Goal: Task Accomplishment & Management: Manage account settings

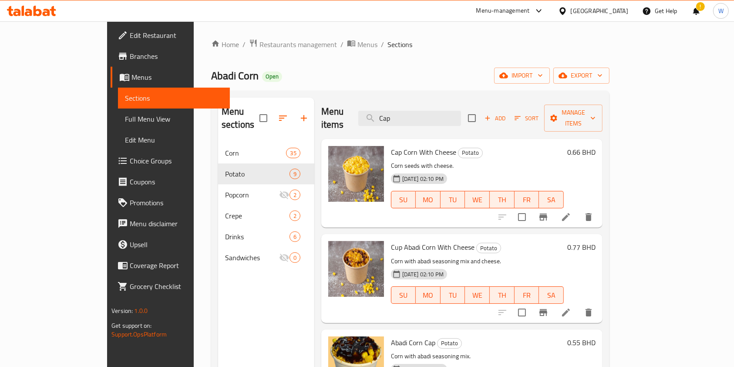
scroll to position [66, 0]
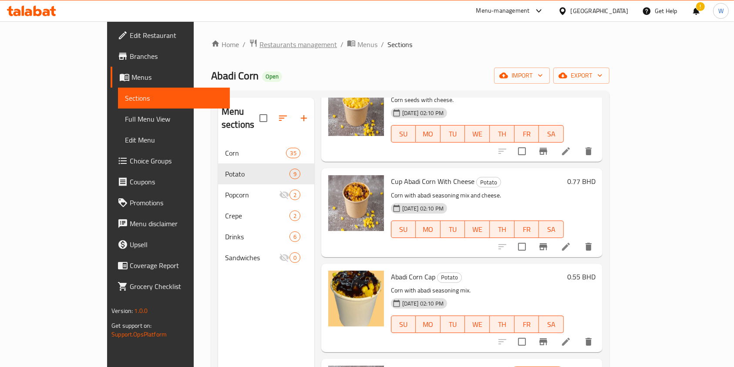
click at [260, 50] on span "Restaurants management" at bounding box center [299, 44] width 78 height 10
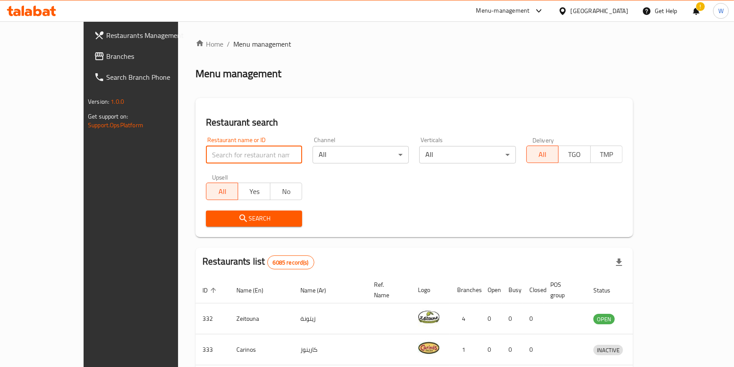
click at [238, 153] on input "search" at bounding box center [254, 154] width 96 height 17
paste input "3by9"
type input "3by9"
click button "Search" at bounding box center [254, 218] width 96 height 16
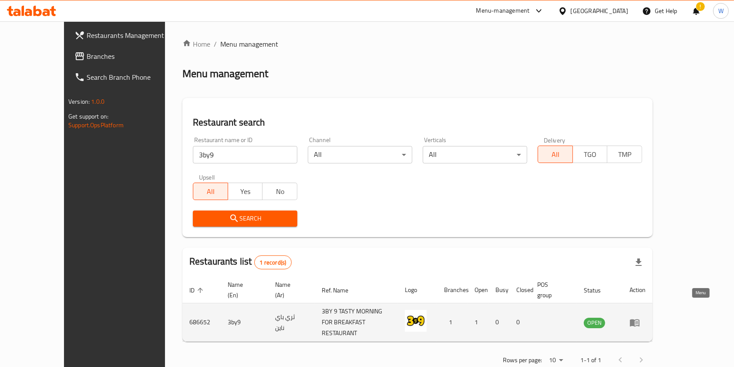
click at [640, 317] on icon "enhanced table" at bounding box center [635, 322] width 10 height 10
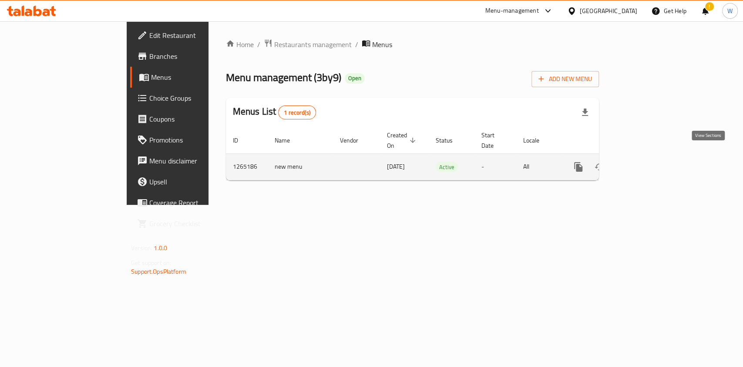
click at [652, 164] on link "enhanced table" at bounding box center [641, 166] width 21 height 21
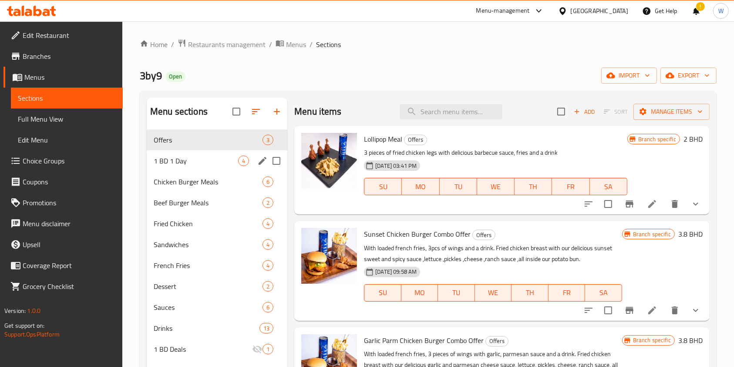
click at [197, 162] on span "1 BD 1 Day" at bounding box center [196, 160] width 84 height 10
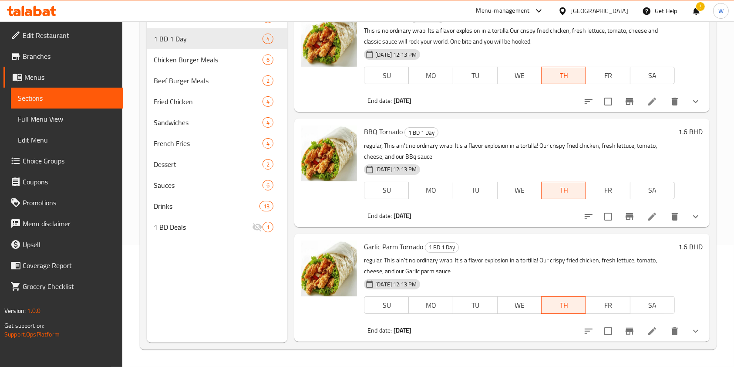
click at [385, 132] on span "BBQ Tornado" at bounding box center [383, 131] width 39 height 13
copy h6 "BBQ Tornado"
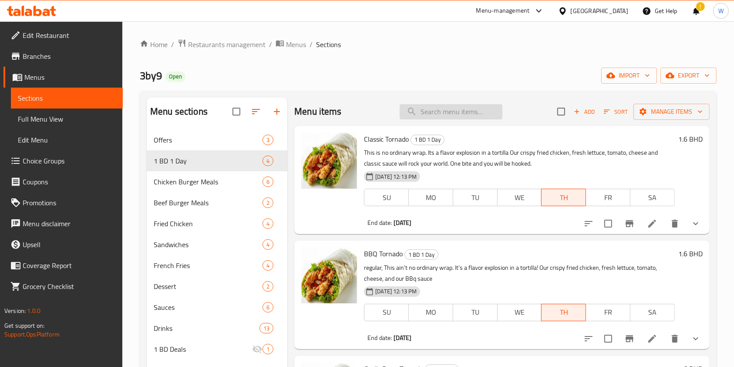
click at [477, 111] on input "search" at bounding box center [451, 111] width 103 height 15
paste input "BBQ Tornado"
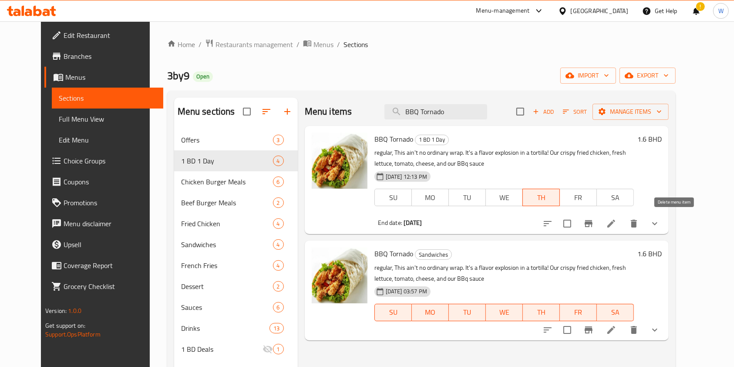
click at [639, 223] on icon "delete" at bounding box center [634, 223] width 10 height 10
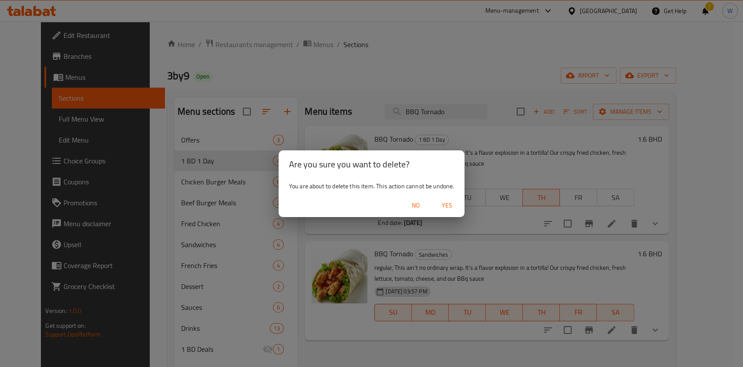
click at [449, 207] on span "Yes" at bounding box center [447, 205] width 21 height 11
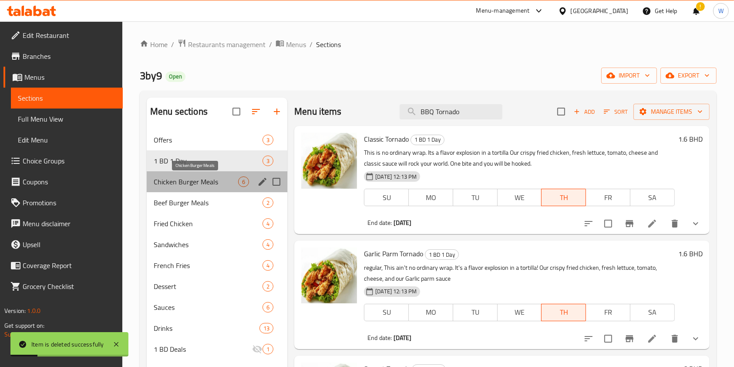
click at [191, 178] on span "Chicken Burger Meals" at bounding box center [196, 181] width 84 height 10
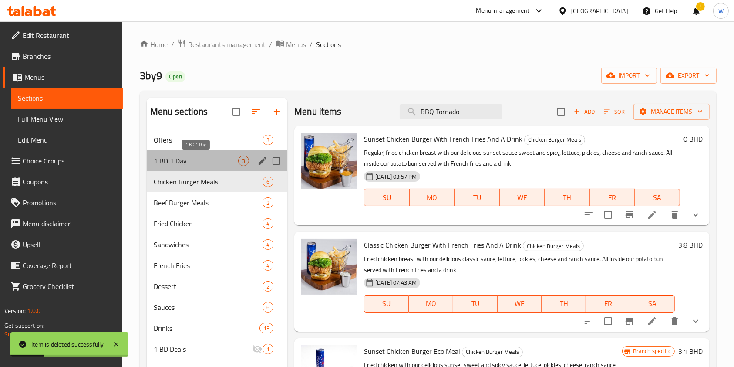
click at [196, 159] on span "1 BD 1 Day" at bounding box center [196, 160] width 84 height 10
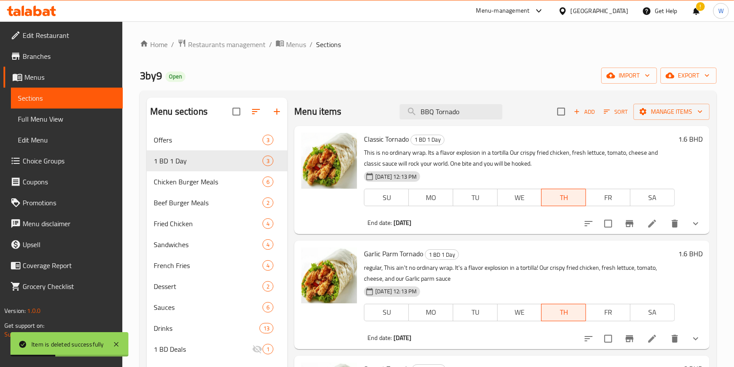
scroll to position [58, 0]
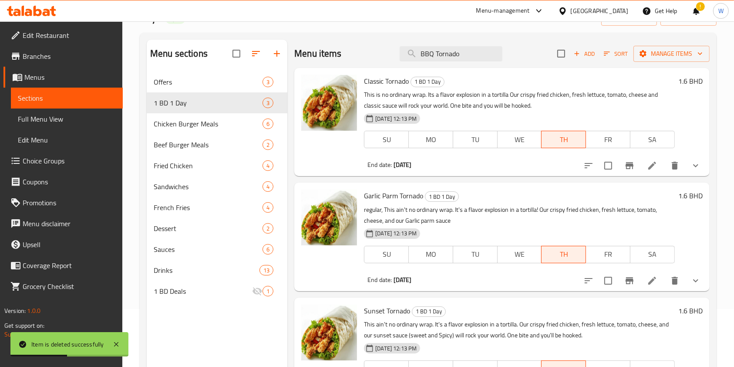
click at [401, 193] on span "Garlic Parm Tornado" at bounding box center [393, 195] width 59 height 13
copy h6 "Garlic Parm Tornado"
click at [473, 65] on div "Menu items BBQ Tornado Add Sort Manage items" at bounding box center [502, 54] width 416 height 28
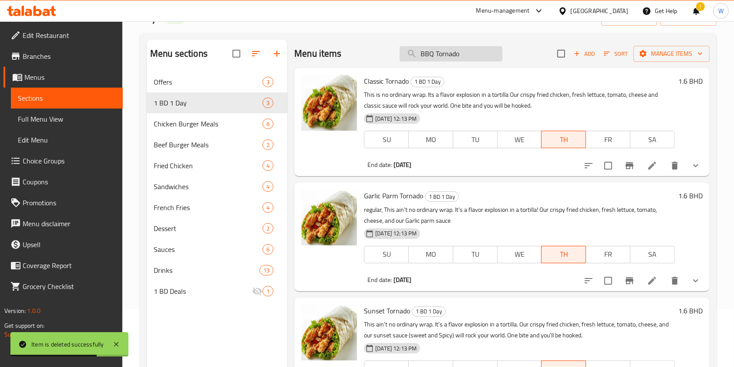
click at [473, 57] on input "BBQ Tornado" at bounding box center [451, 53] width 103 height 15
paste input "Garlic Parm Tornado"
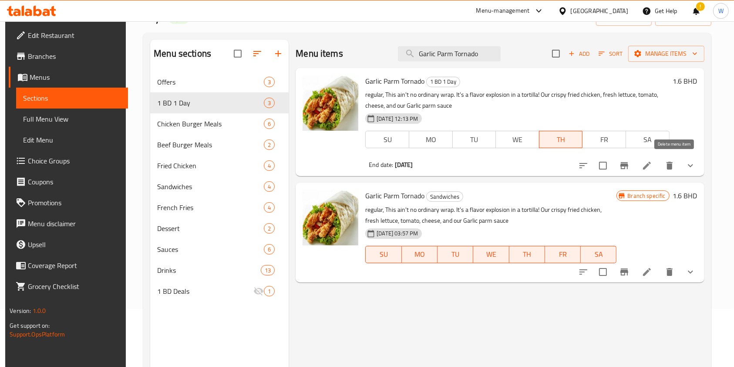
type input "Garlic Parm Tornado"
click at [675, 162] on icon "delete" at bounding box center [670, 165] width 10 height 10
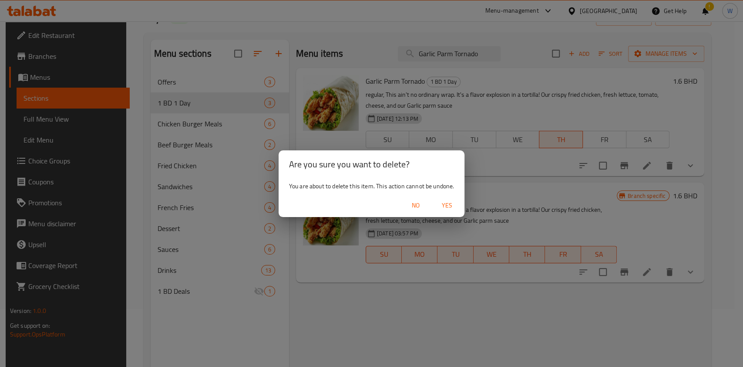
click at [452, 200] on span "Yes" at bounding box center [447, 205] width 21 height 11
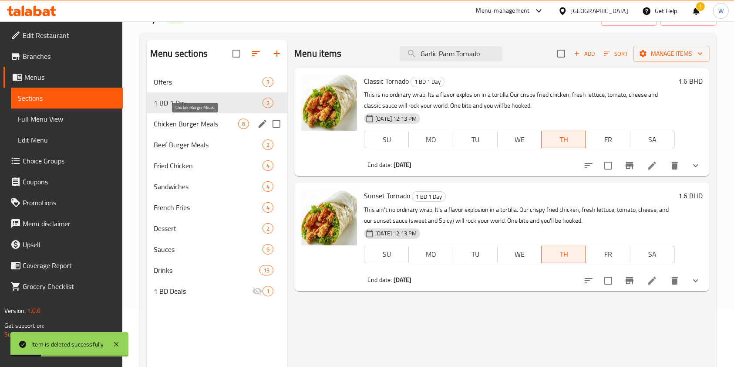
click at [199, 128] on div "Chicken Burger Meals 6" at bounding box center [217, 123] width 141 height 21
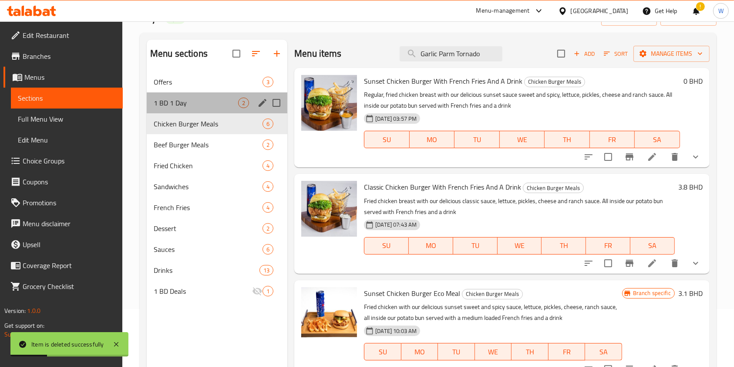
click at [206, 108] on div "1 BD 1 Day 2" at bounding box center [217, 102] width 141 height 21
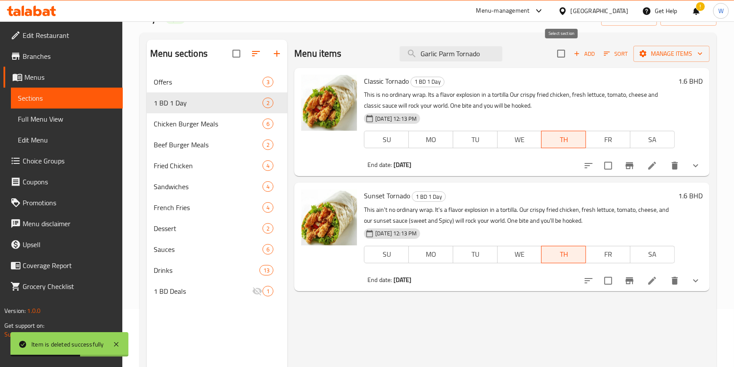
click at [561, 56] on input "checkbox" at bounding box center [561, 53] width 18 height 18
checkbox input "true"
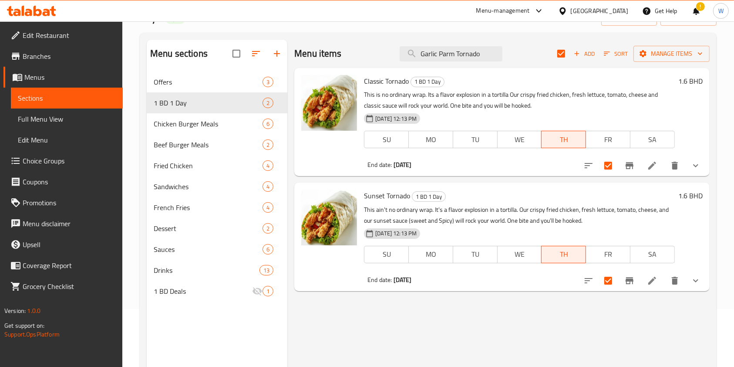
click at [650, 174] on div at bounding box center [642, 165] width 128 height 21
click at [653, 166] on icon at bounding box center [652, 165] width 10 height 10
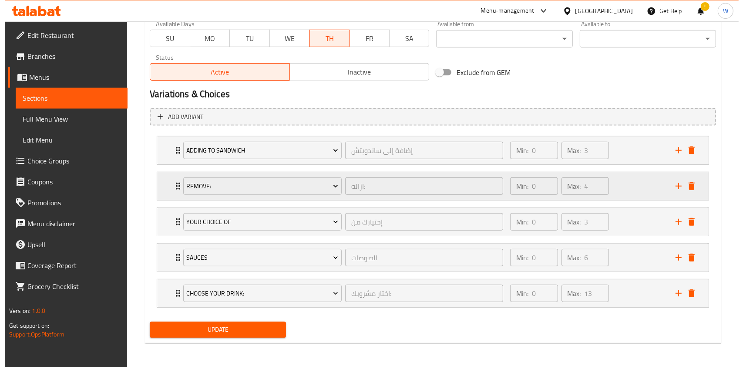
scroll to position [302, 0]
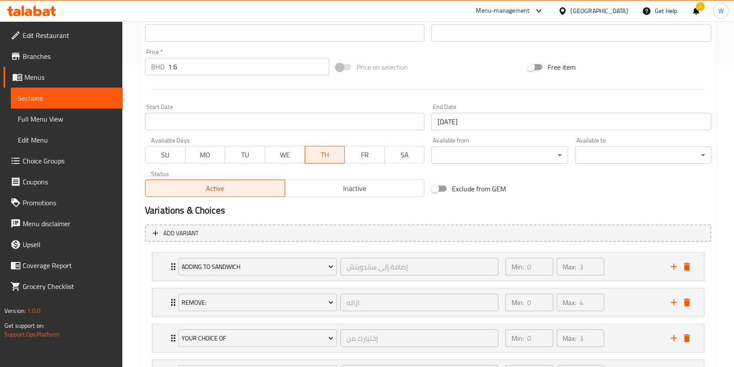
click at [337, 151] on span "TH" at bounding box center [325, 155] width 33 height 13
click at [156, 156] on span "SU" at bounding box center [165, 155] width 33 height 13
click at [210, 154] on span "MO" at bounding box center [205, 155] width 33 height 13
click at [241, 154] on span "TU" at bounding box center [245, 155] width 33 height 13
click at [272, 156] on span "WE" at bounding box center [285, 155] width 33 height 13
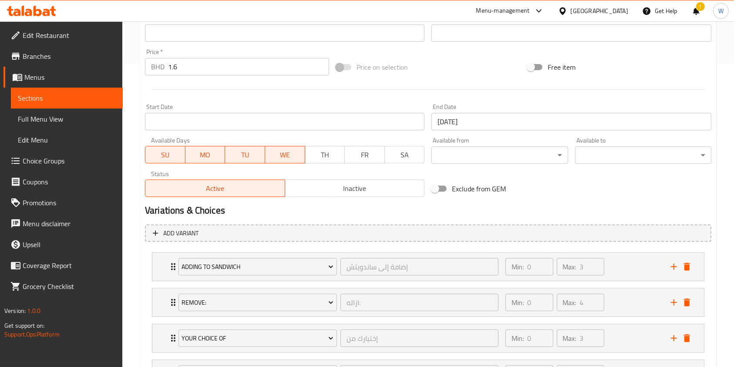
drag, startPoint x: 321, startPoint y: 159, endPoint x: 345, endPoint y: 158, distance: 24.4
click at [321, 159] on span "TH" at bounding box center [325, 155] width 33 height 13
drag, startPoint x: 365, startPoint y: 157, endPoint x: 406, endPoint y: 155, distance: 41.8
click at [366, 157] on span "FR" at bounding box center [364, 155] width 33 height 13
click at [415, 155] on span "SA" at bounding box center [405, 155] width 33 height 13
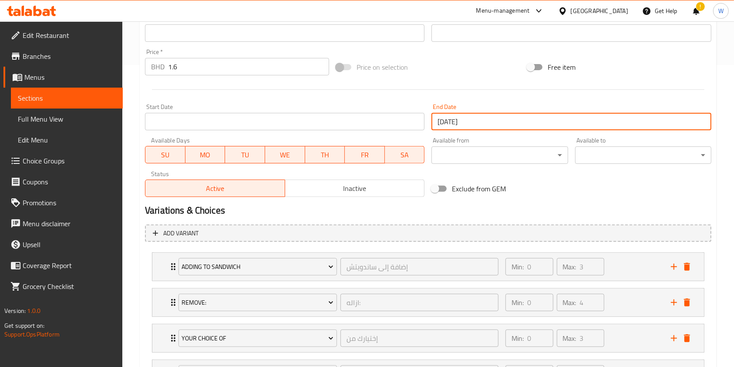
click at [465, 125] on input "[DATE]" at bounding box center [572, 121] width 280 height 17
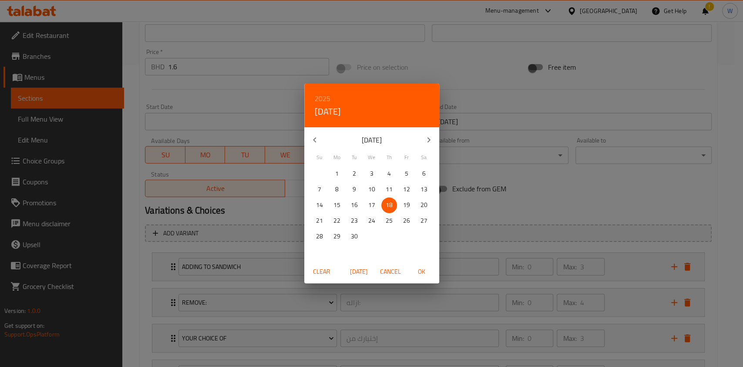
drag, startPoint x: 327, startPoint y: 269, endPoint x: 328, endPoint y: 265, distance: 4.7
click at [326, 268] on span "Clear" at bounding box center [321, 271] width 21 height 11
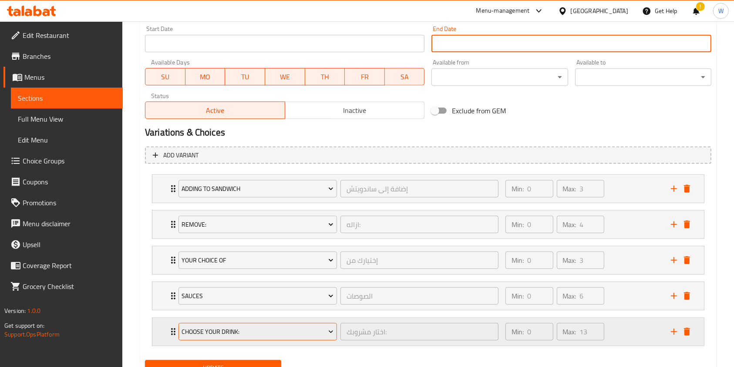
scroll to position [418, 0]
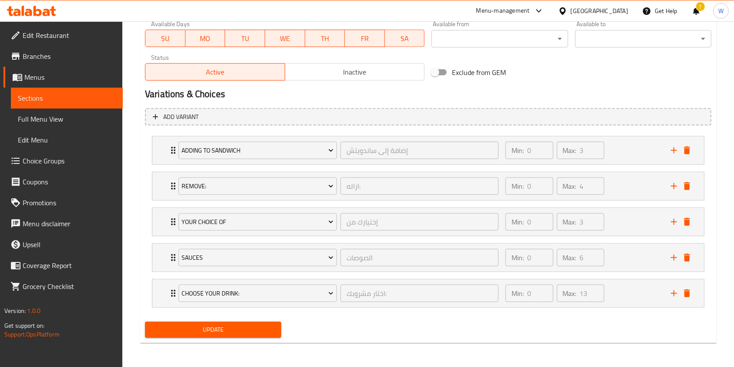
click at [190, 326] on span "Update" at bounding box center [213, 329] width 122 height 11
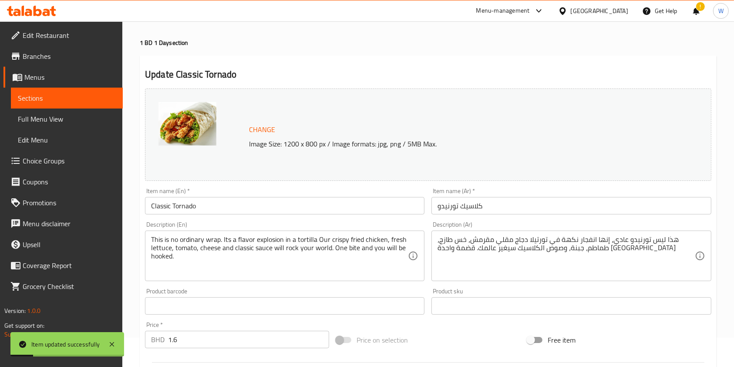
scroll to position [0, 0]
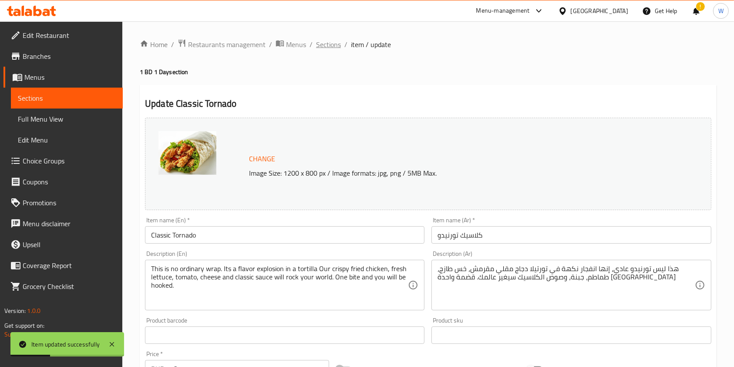
click at [336, 44] on span "Sections" at bounding box center [328, 44] width 25 height 10
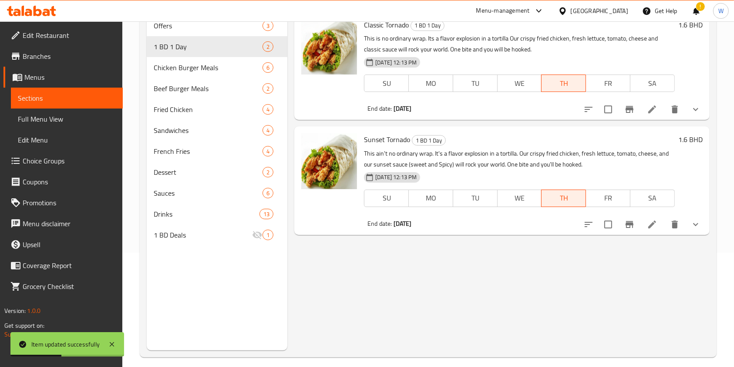
scroll to position [116, 0]
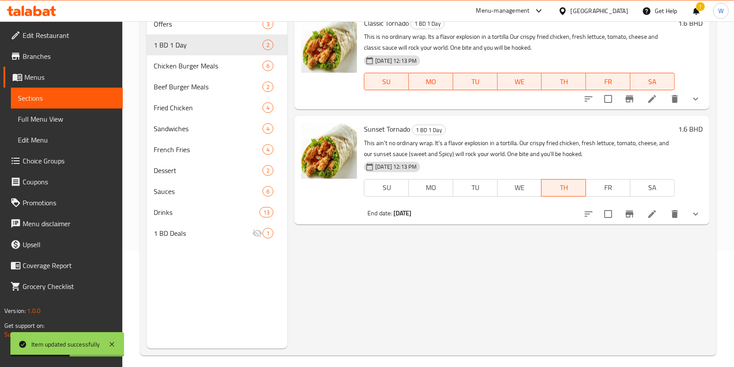
click at [649, 219] on li at bounding box center [652, 214] width 24 height 16
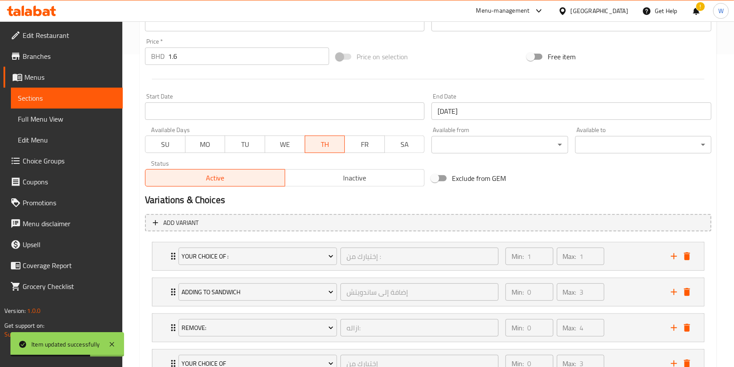
scroll to position [348, 0]
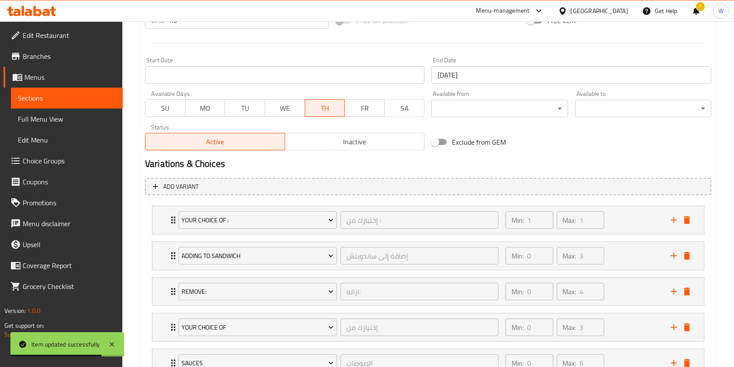
click at [522, 72] on input "[DATE]" at bounding box center [572, 74] width 280 height 17
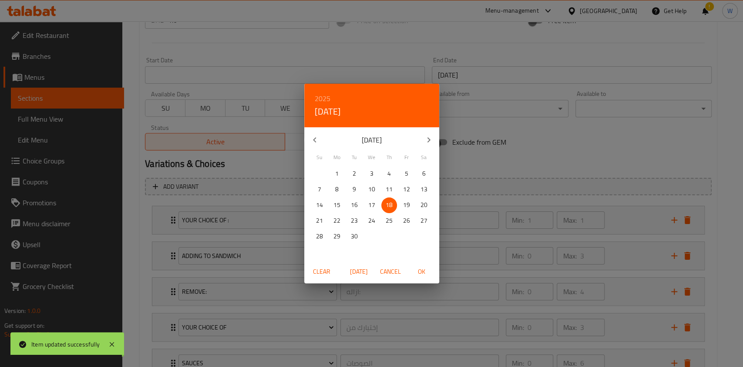
click at [318, 273] on span "Clear" at bounding box center [321, 271] width 21 height 11
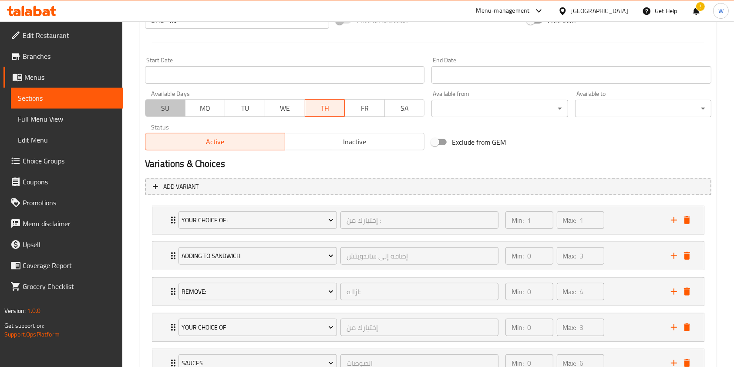
click at [171, 111] on span "SU" at bounding box center [165, 108] width 33 height 13
click at [211, 110] on span "MO" at bounding box center [205, 108] width 33 height 13
drag, startPoint x: 241, startPoint y: 108, endPoint x: 257, endPoint y: 110, distance: 16.3
click at [241, 108] on span "TU" at bounding box center [245, 108] width 33 height 13
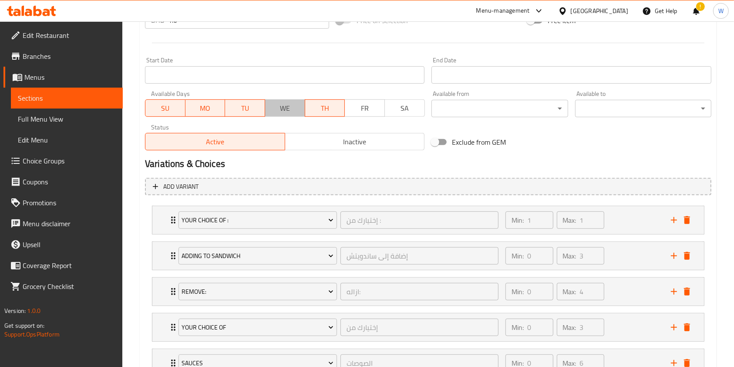
click at [286, 113] on span "WE" at bounding box center [285, 108] width 33 height 13
click at [356, 112] on span "FR" at bounding box center [364, 108] width 33 height 13
click at [403, 108] on span "SA" at bounding box center [405, 108] width 33 height 13
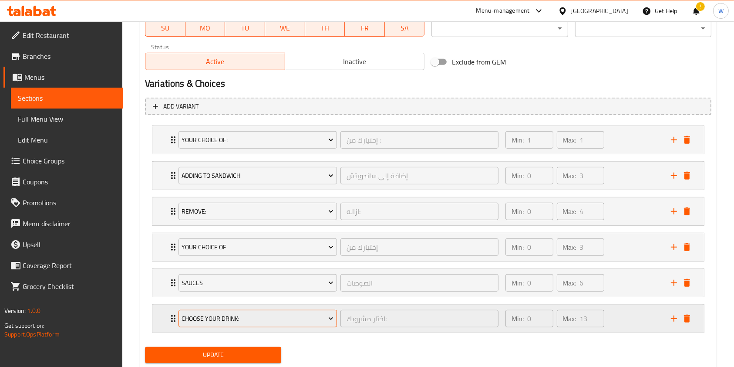
scroll to position [453, 0]
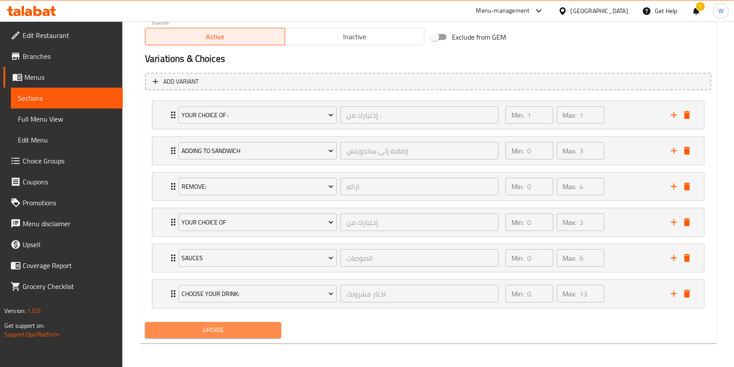
click at [267, 332] on span "Update" at bounding box center [213, 329] width 122 height 11
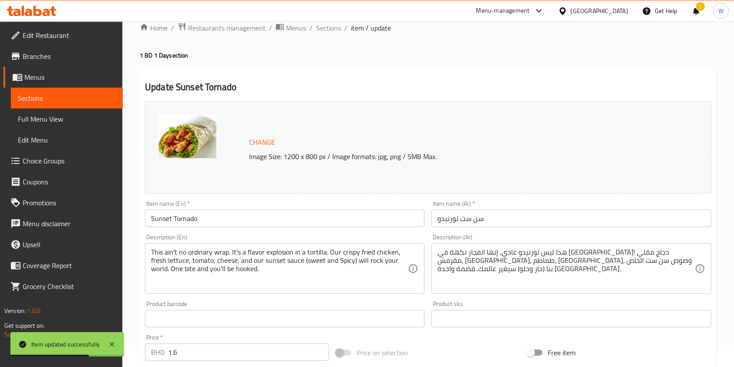
scroll to position [0, 0]
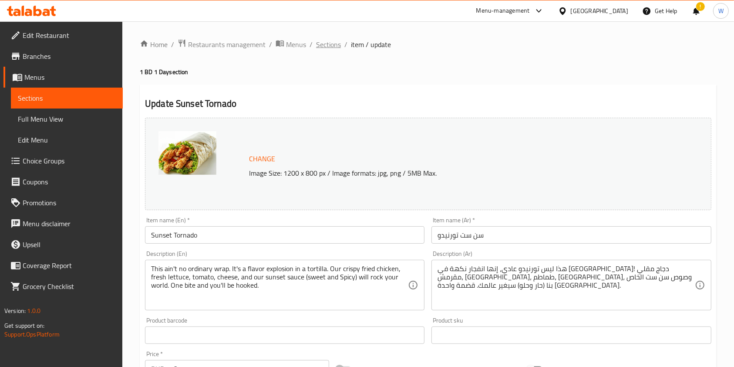
click at [328, 43] on span "Sections" at bounding box center [328, 44] width 25 height 10
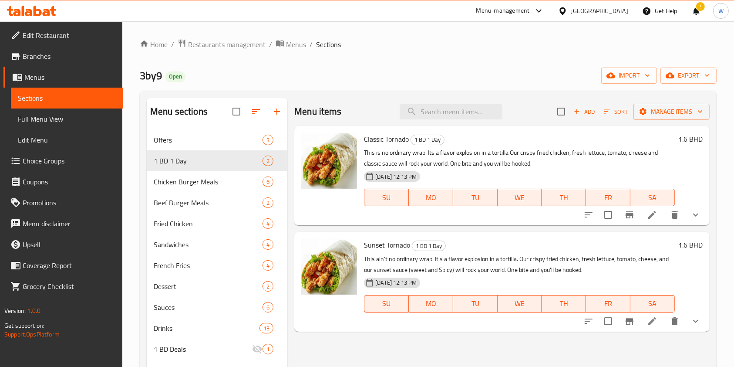
click at [657, 217] on icon at bounding box center [652, 214] width 10 height 10
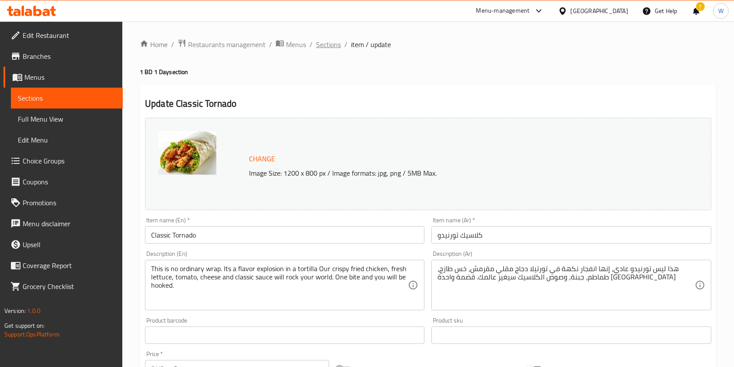
click at [326, 43] on span "Sections" at bounding box center [328, 44] width 25 height 10
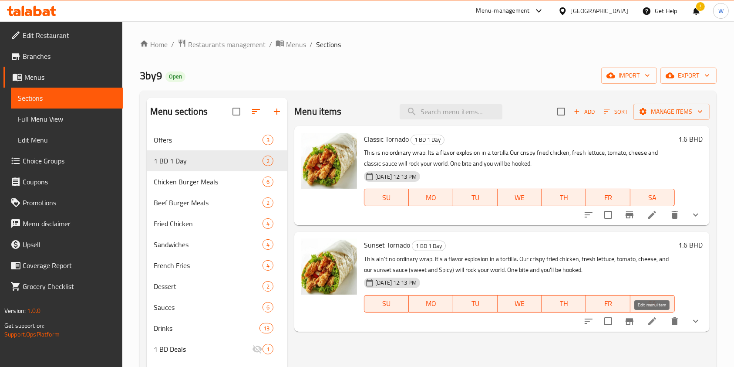
click at [651, 322] on icon at bounding box center [653, 321] width 8 height 8
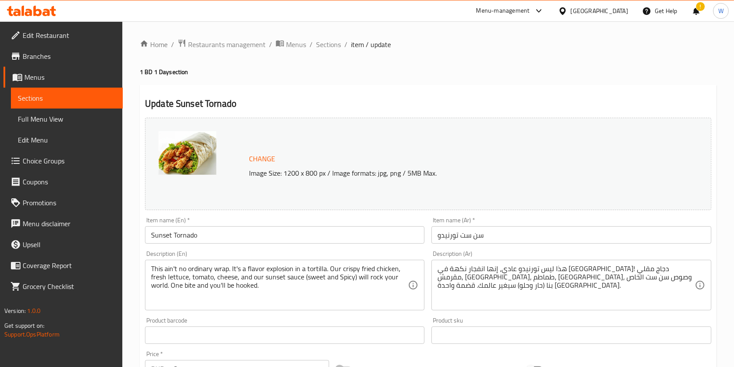
click at [64, 62] on link "Branches" at bounding box center [62, 56] width 119 height 21
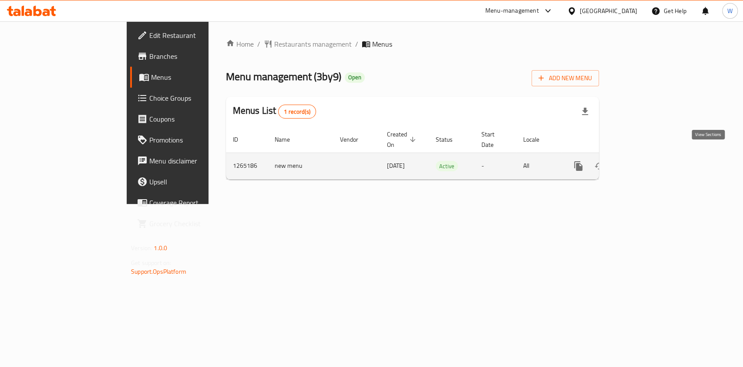
click at [647, 161] on icon "enhanced table" at bounding box center [641, 166] width 10 height 10
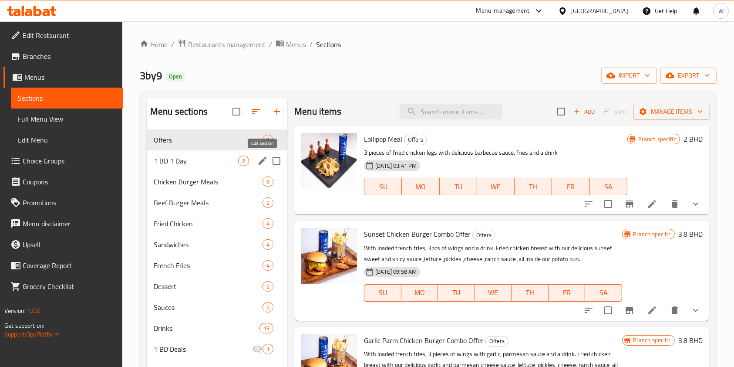
click at [264, 157] on icon "edit" at bounding box center [262, 160] width 10 height 10
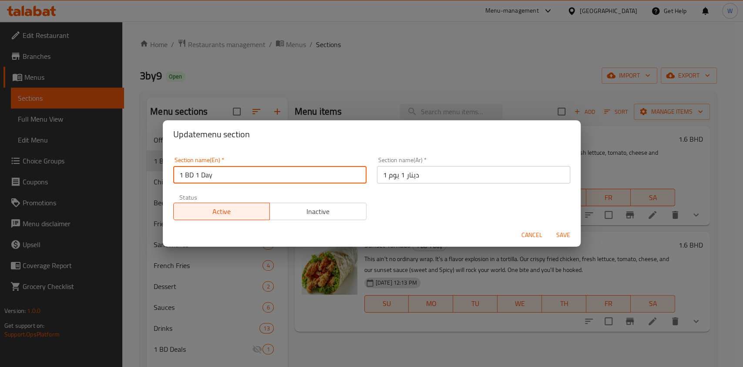
click at [272, 181] on input "1 BD 1 Day" at bounding box center [269, 174] width 193 height 17
type input "1BD Offer"
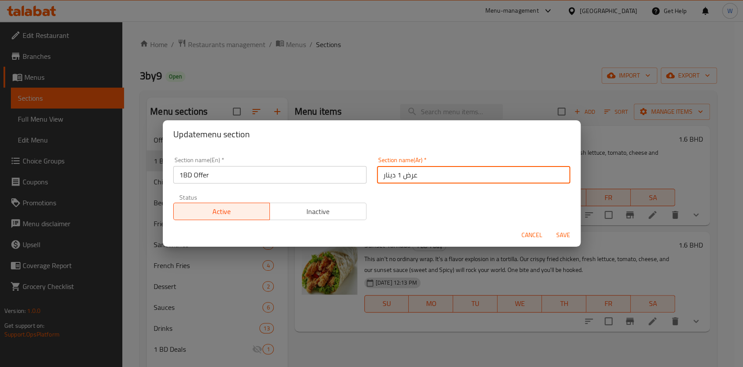
type input "عرض 1 دينار"
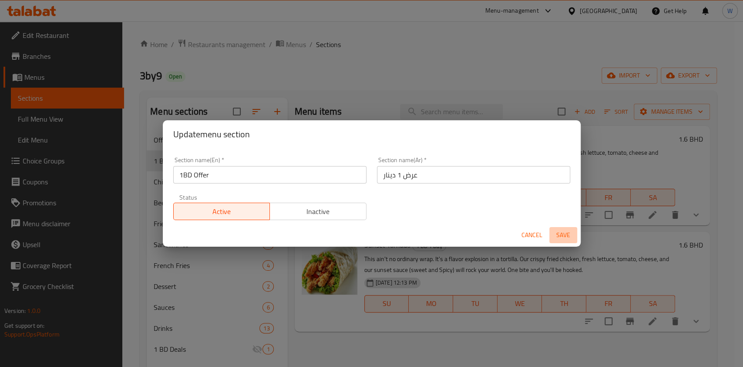
click at [564, 235] on span "Save" at bounding box center [563, 235] width 21 height 11
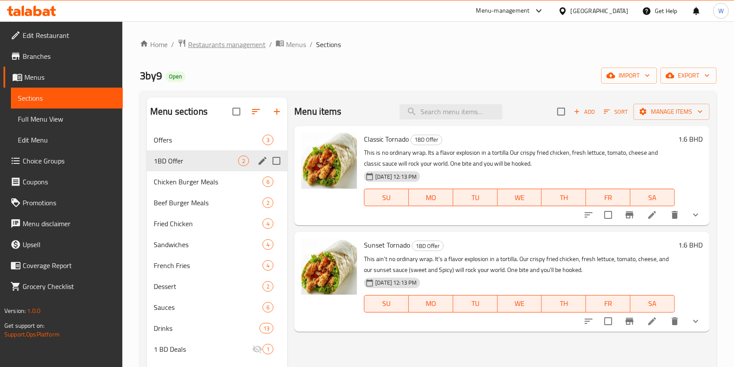
click at [207, 45] on span "Restaurants management" at bounding box center [227, 44] width 78 height 10
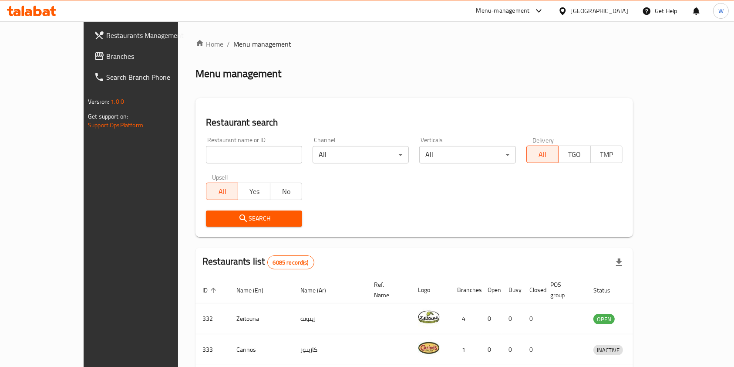
click at [216, 157] on input "search" at bounding box center [254, 154] width 96 height 17
paste input "Lofty Donuts Cafe"
type input "Lofty Donuts Cafe"
click button "Search" at bounding box center [254, 218] width 96 height 16
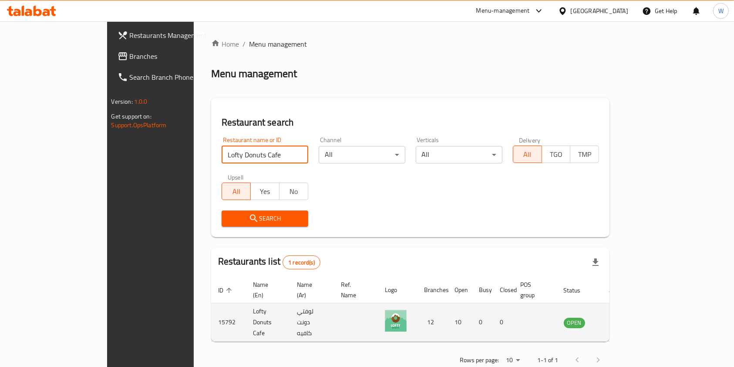
click at [620, 319] on icon "enhanced table" at bounding box center [615, 322] width 10 height 7
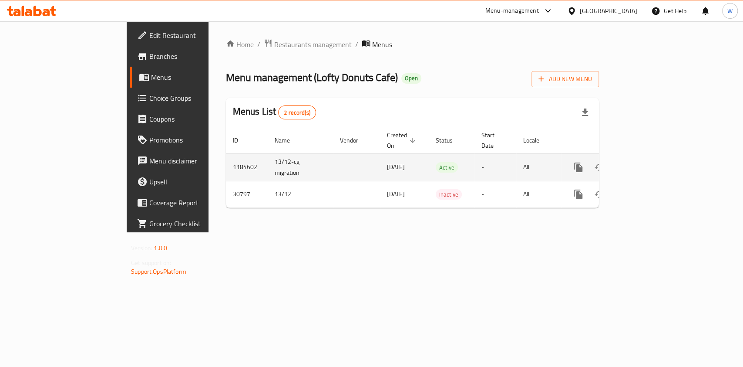
click at [645, 163] on icon "enhanced table" at bounding box center [642, 167] width 8 height 8
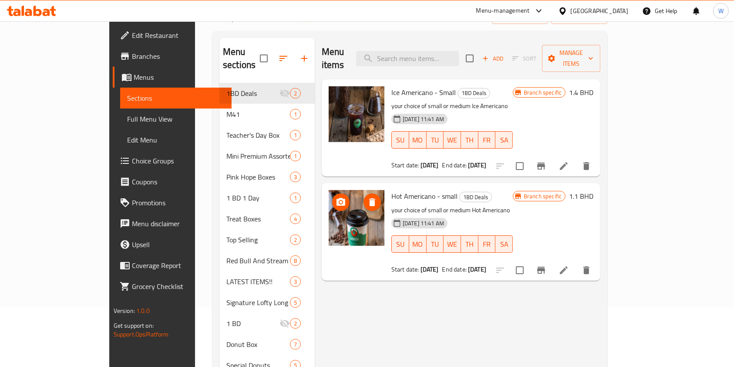
scroll to position [58, 0]
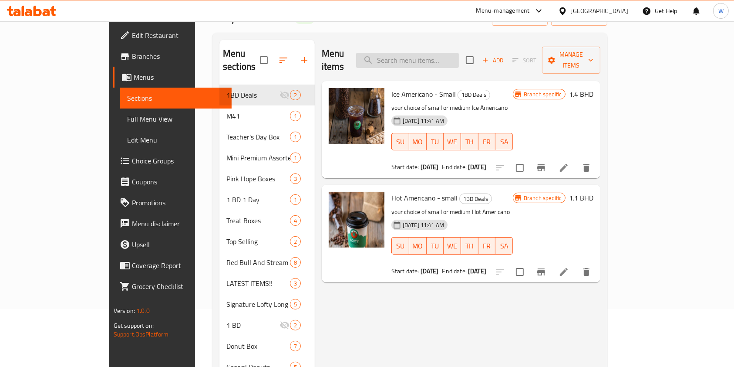
click at [444, 55] on input "search" at bounding box center [407, 60] width 103 height 15
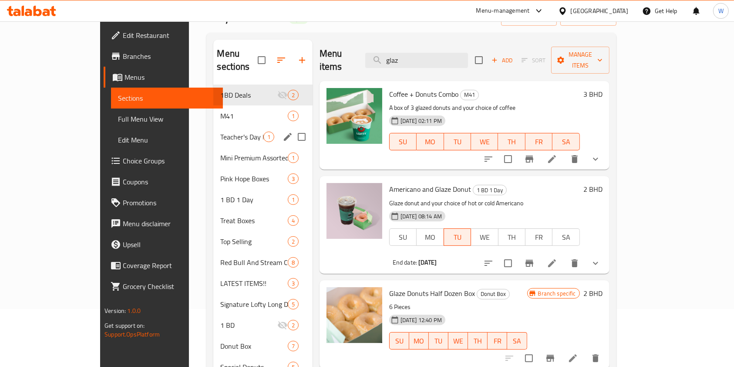
scroll to position [0, 0]
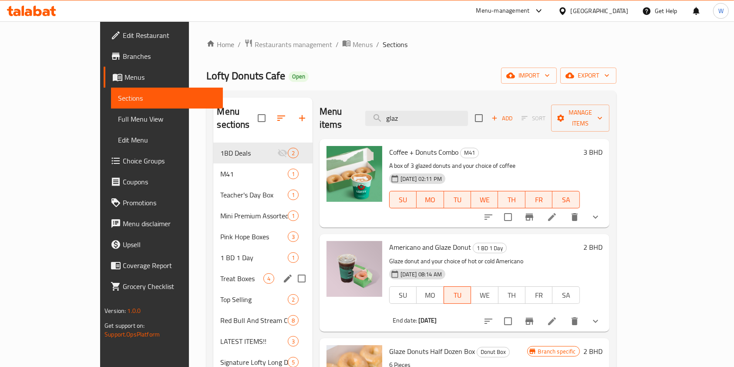
type input "glaz"
click at [213, 268] on div "Treat Boxes 4" at bounding box center [262, 278] width 99 height 21
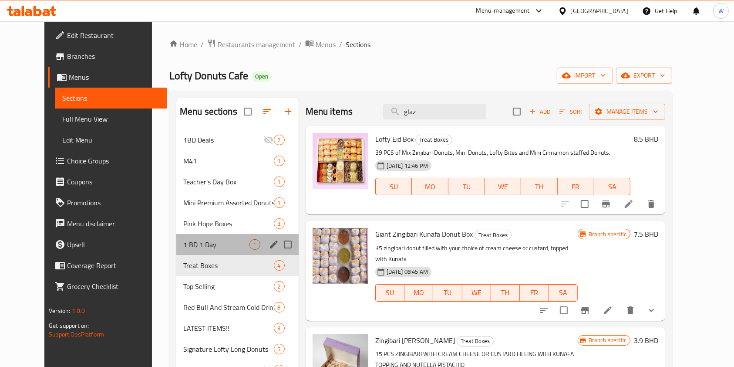
click at [176, 250] on div "1 BD 1 Day 1" at bounding box center [237, 244] width 122 height 21
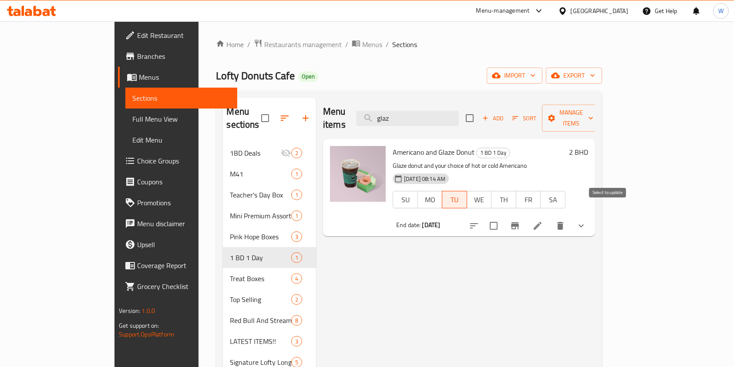
click at [503, 221] on input "checkbox" at bounding box center [494, 225] width 18 height 18
checkbox input "true"
click at [595, 100] on div "Menu items glaz Add Sort Manage items" at bounding box center [459, 118] width 272 height 41
click at [594, 111] on span "Manage items" at bounding box center [571, 118] width 44 height 22
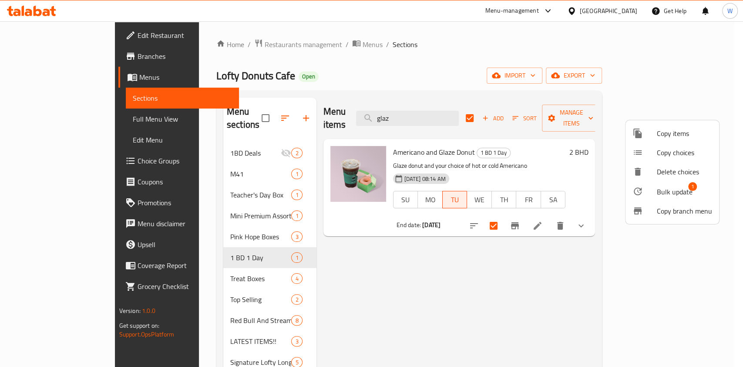
click at [681, 190] on span "Bulk update" at bounding box center [675, 191] width 36 height 10
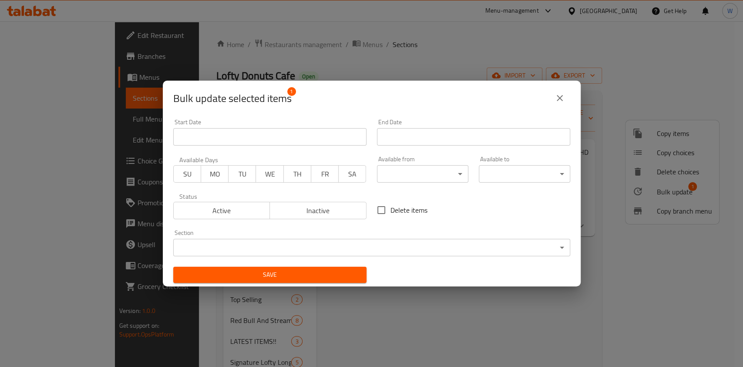
click at [405, 147] on div "End Date End Date" at bounding box center [474, 132] width 204 height 37
click at [415, 137] on input "Start Date" at bounding box center [473, 136] width 193 height 17
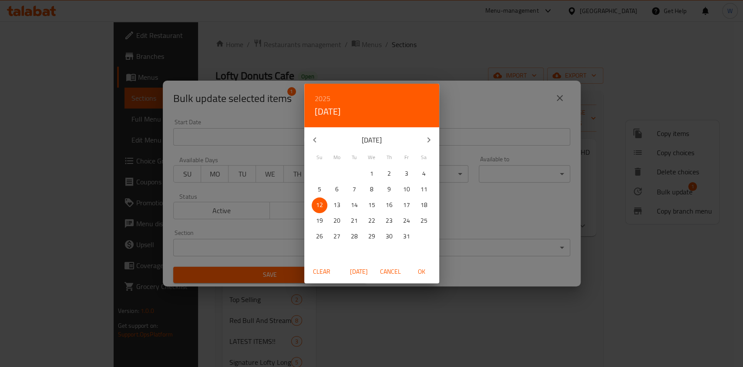
click at [338, 206] on p "13" at bounding box center [337, 204] width 7 height 11
click at [418, 272] on span "OK" at bounding box center [422, 271] width 21 height 11
type input "13-10-2025"
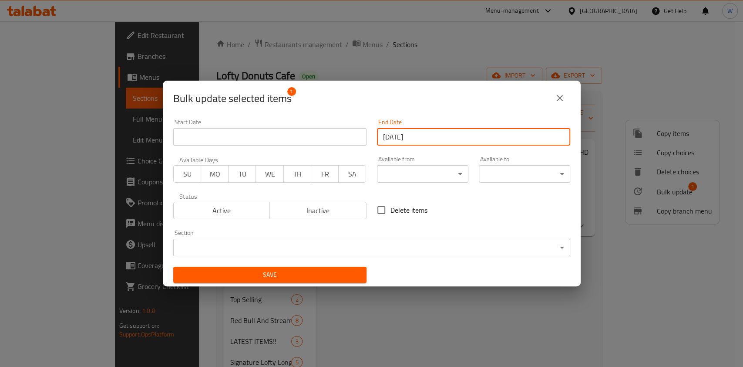
click at [211, 170] on span "MO" at bounding box center [215, 174] width 20 height 13
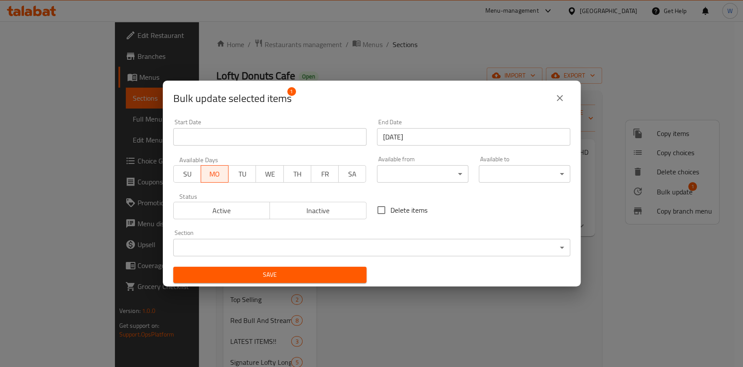
click at [291, 273] on span "Save" at bounding box center [269, 274] width 179 height 11
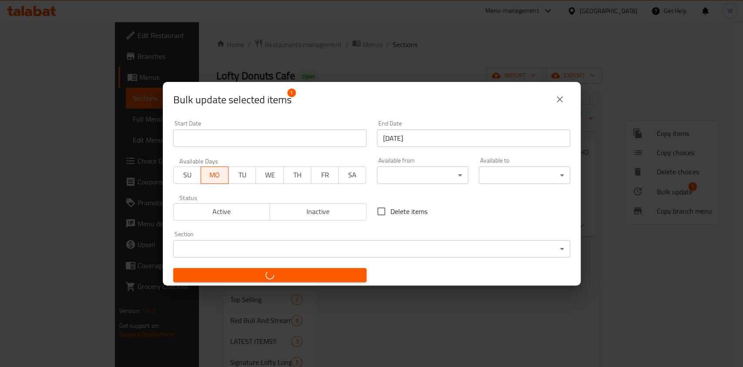
checkbox input "false"
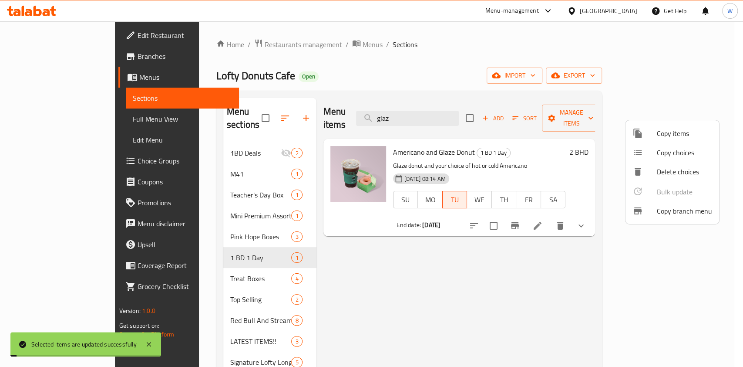
click at [521, 265] on div at bounding box center [371, 183] width 743 height 367
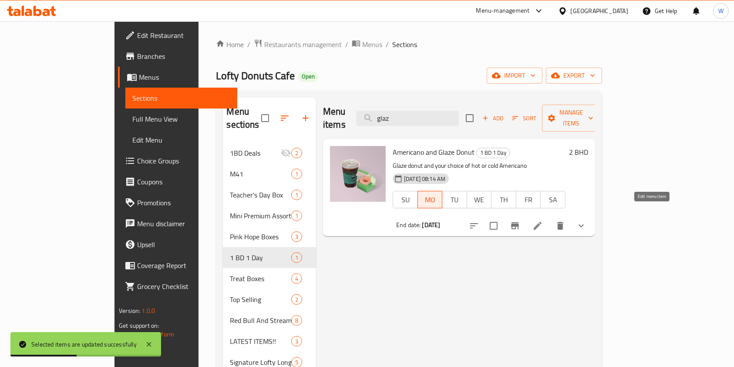
click at [543, 220] on icon at bounding box center [538, 225] width 10 height 10
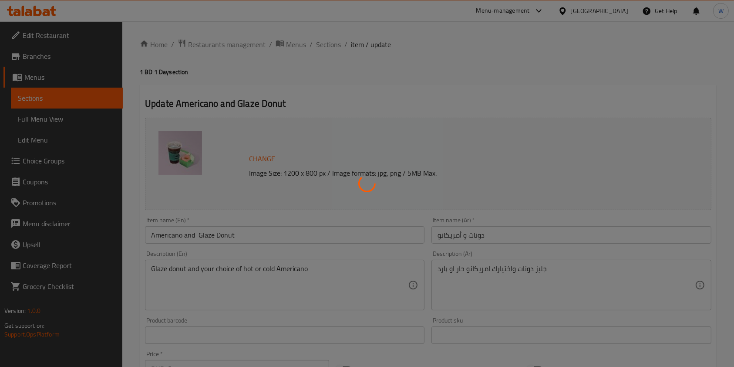
type input ":اختيارك من أمريكانو صغير"
type input "1"
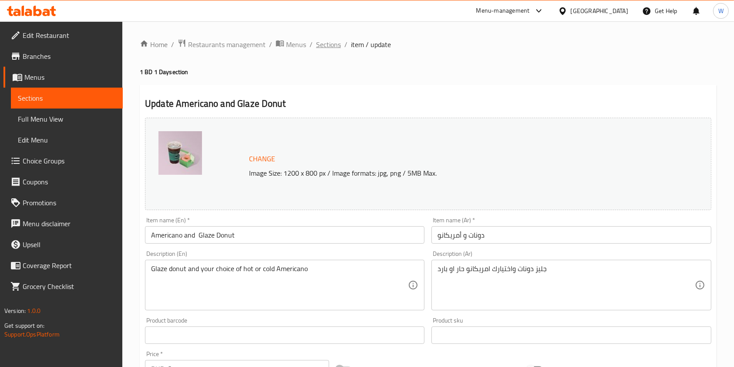
click at [332, 45] on span "Sections" at bounding box center [328, 44] width 25 height 10
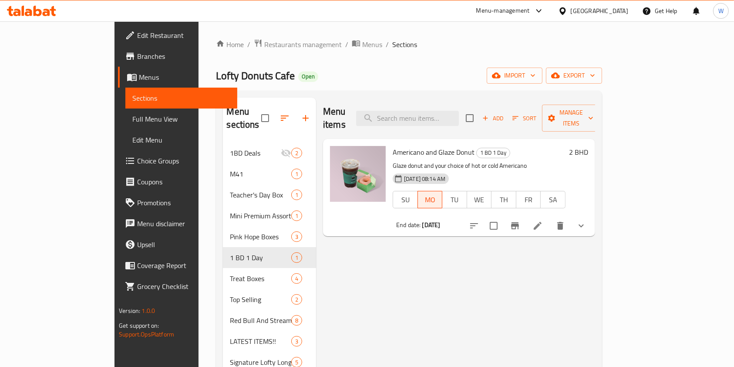
click at [137, 54] on span "Branches" at bounding box center [183, 56] width 93 height 10
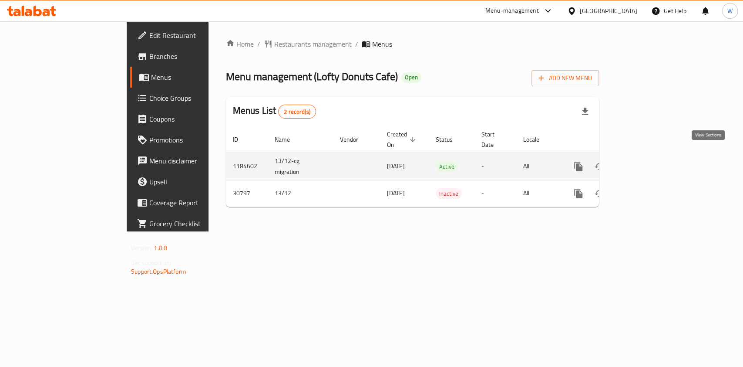
click at [652, 162] on link "enhanced table" at bounding box center [641, 166] width 21 height 21
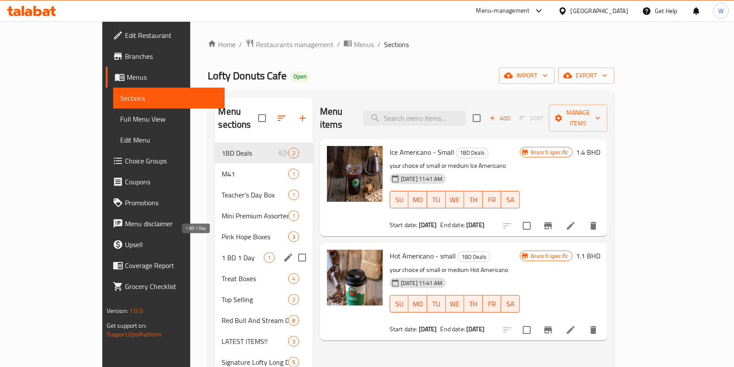
click at [222, 252] on span "1 BD 1 Day" at bounding box center [243, 257] width 42 height 10
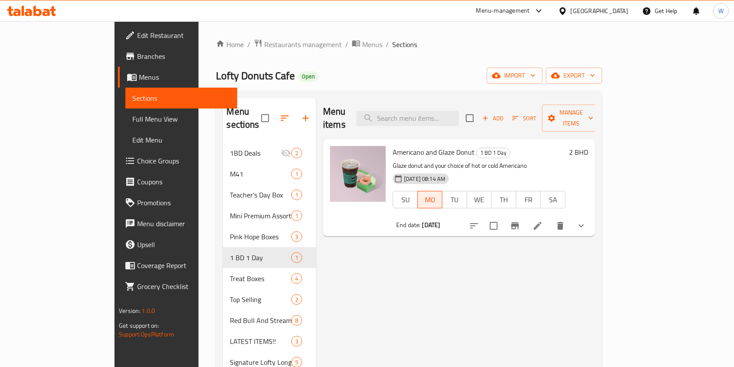
click at [592, 218] on div at bounding box center [528, 225] width 128 height 21
click at [526, 218] on button "Branch-specific-item" at bounding box center [515, 225] width 21 height 21
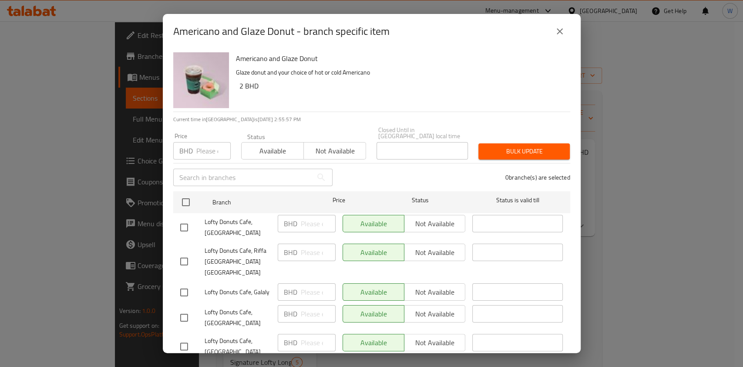
click at [569, 26] on div "Americano and Glaze Donut - branch specific item" at bounding box center [371, 31] width 397 height 21
click at [566, 28] on button "close" at bounding box center [560, 31] width 21 height 21
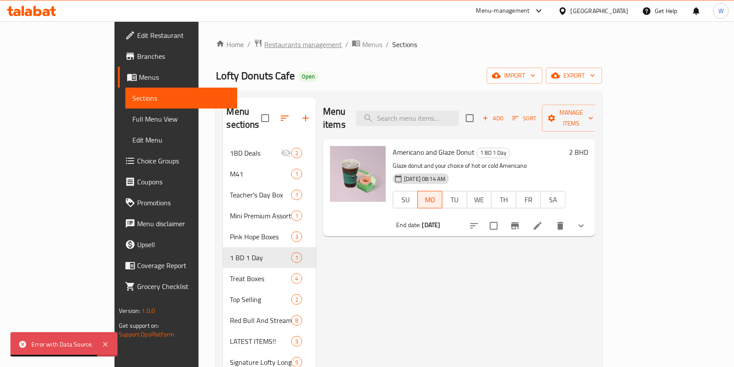
click at [264, 47] on span "Restaurants management" at bounding box center [303, 44] width 78 height 10
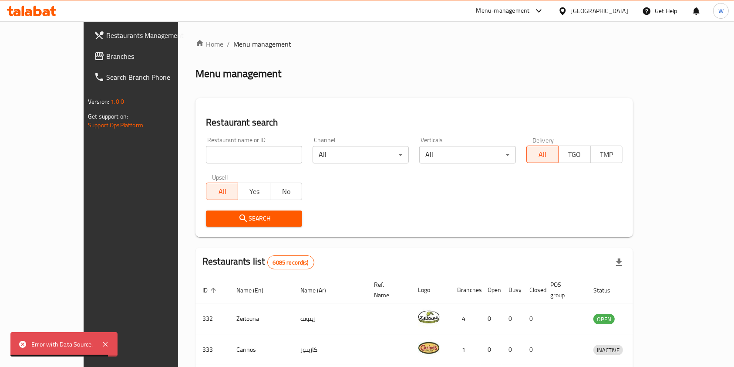
click at [230, 146] on input "search" at bounding box center [254, 154] width 96 height 17
paste input "Wing Man"
type input "Wing Man"
click button "Search" at bounding box center [254, 218] width 96 height 16
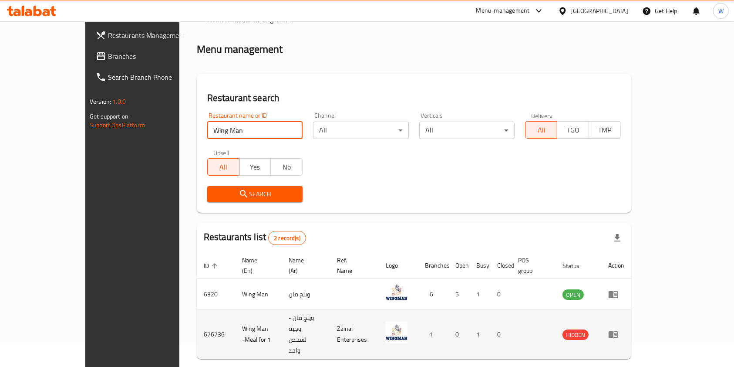
scroll to position [35, 0]
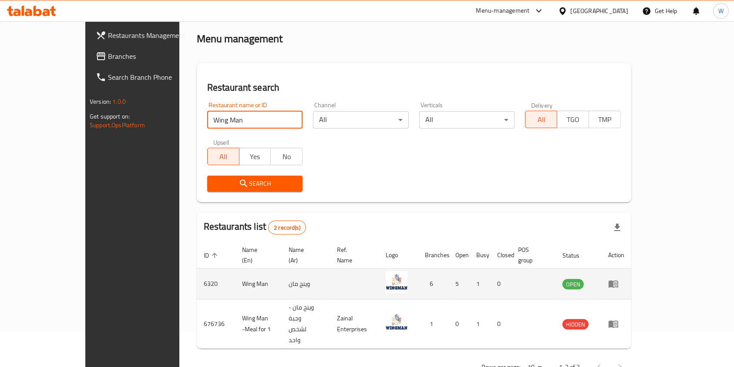
click at [632, 273] on td "enhanced table" at bounding box center [616, 283] width 30 height 31
click at [618, 280] on icon "enhanced table" at bounding box center [614, 283] width 10 height 7
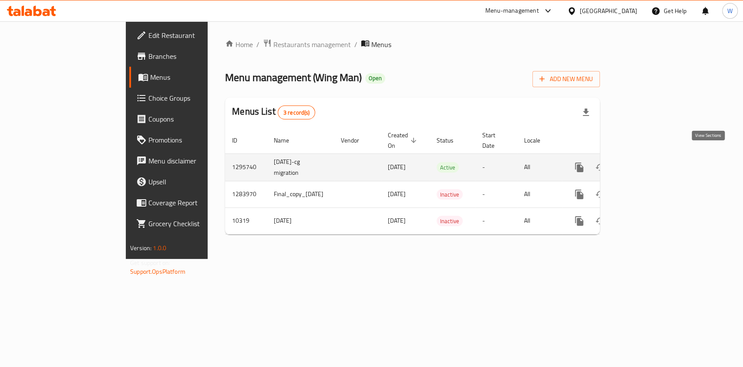
click at [648, 162] on icon "enhanced table" at bounding box center [642, 167] width 10 height 10
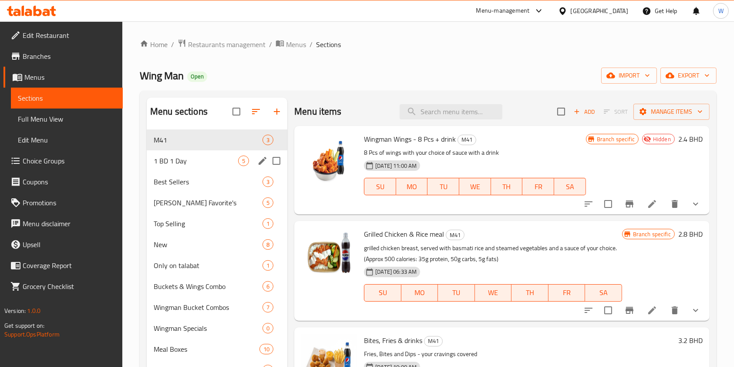
click at [230, 154] on div "1 BD 1 Day 5" at bounding box center [217, 160] width 141 height 21
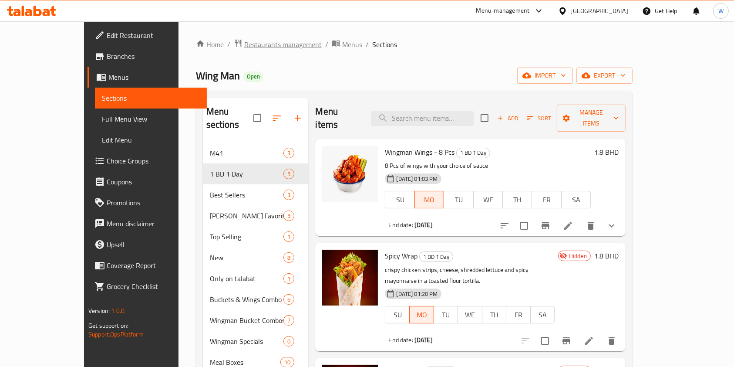
click at [244, 47] on span "Restaurants management" at bounding box center [283, 44] width 78 height 10
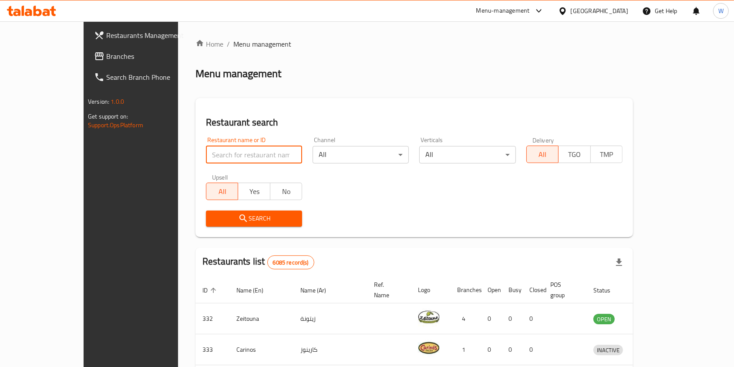
click at [219, 157] on input "search" at bounding box center [254, 154] width 96 height 17
paste input "GOURMET JIDALI"
click button "Search" at bounding box center [254, 218] width 96 height 16
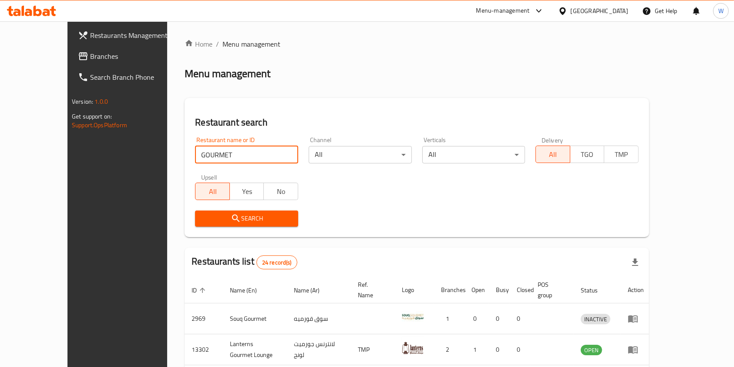
type input "Gourmet Burger"
click button "Search" at bounding box center [246, 218] width 103 height 16
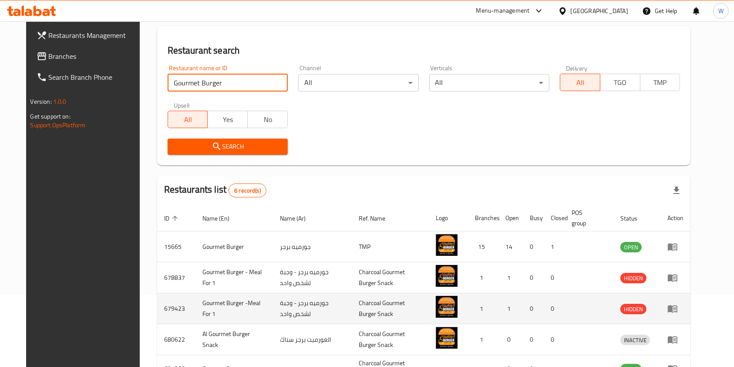
scroll to position [160, 0]
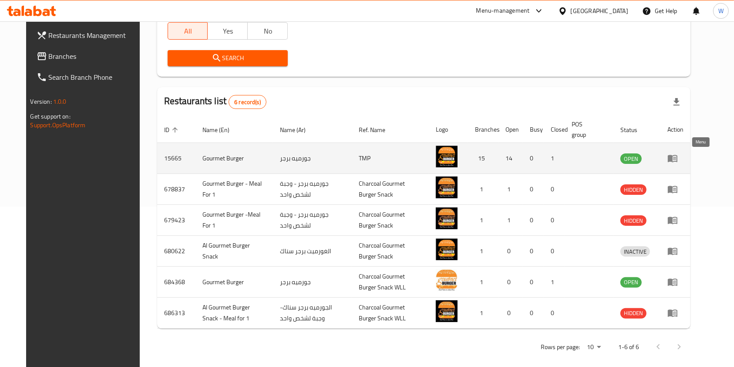
click at [684, 154] on link "enhanced table" at bounding box center [676, 158] width 16 height 10
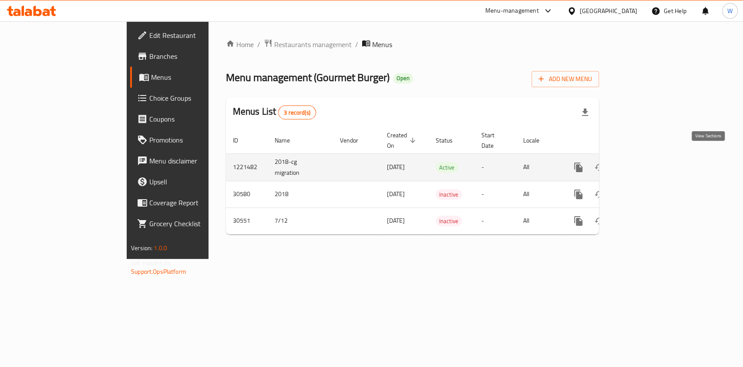
click at [647, 162] on icon "enhanced table" at bounding box center [641, 167] width 10 height 10
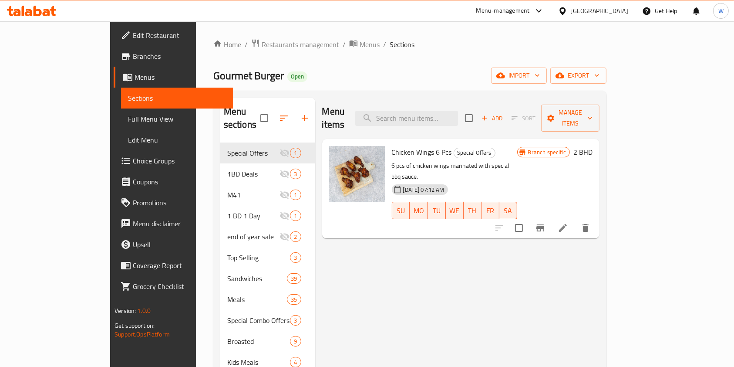
click at [114, 64] on link "Branches" at bounding box center [173, 56] width 119 height 21
